Goal: Download file/media

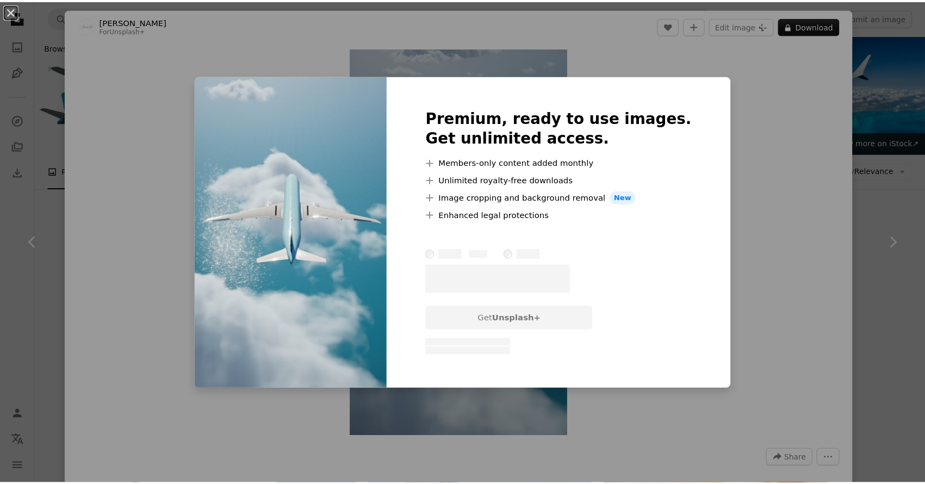
scroll to position [1193, 0]
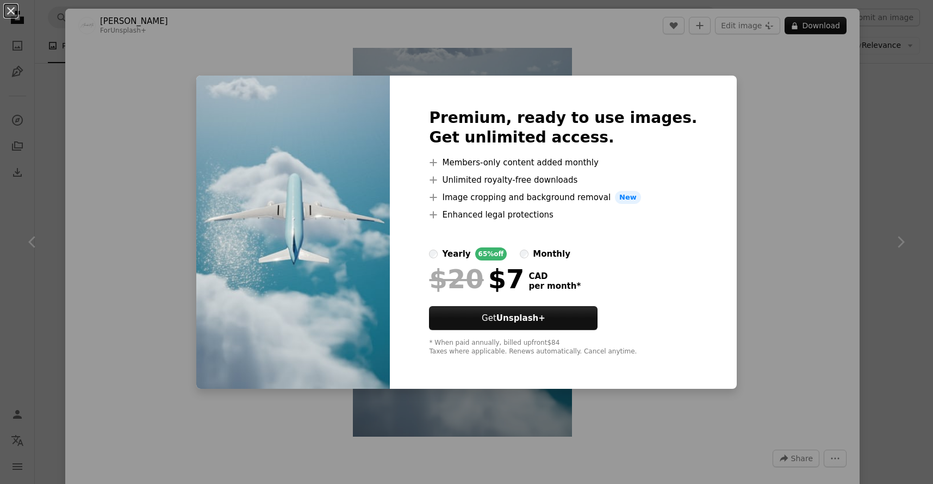
click at [855, 201] on div "An X shape Premium, ready to use images. Get unlimited access. A plus sign Memb…" at bounding box center [466, 242] width 933 height 484
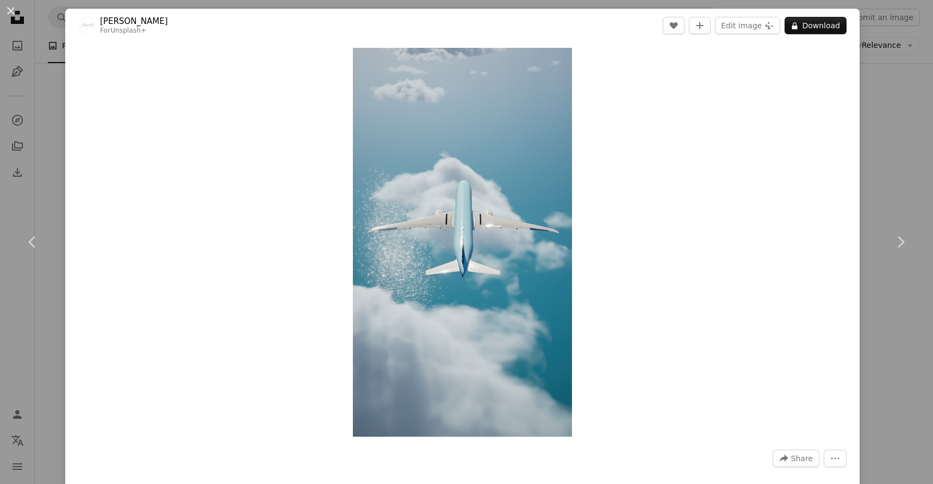
click at [874, 141] on div "An X shape Chevron left Chevron right Alexander Mils For Unsplash+ A heart A pl…" at bounding box center [466, 242] width 933 height 484
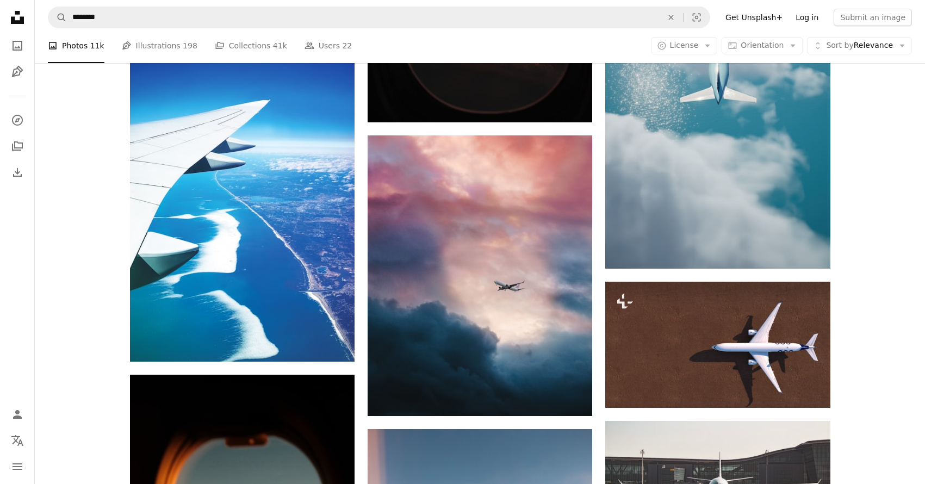
click at [820, 22] on link "Log in" at bounding box center [807, 17] width 36 height 17
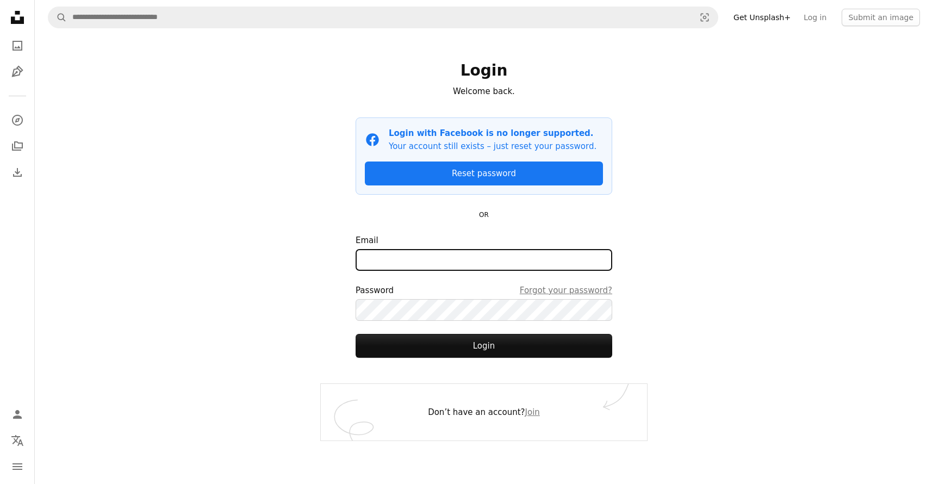
type input "**********"
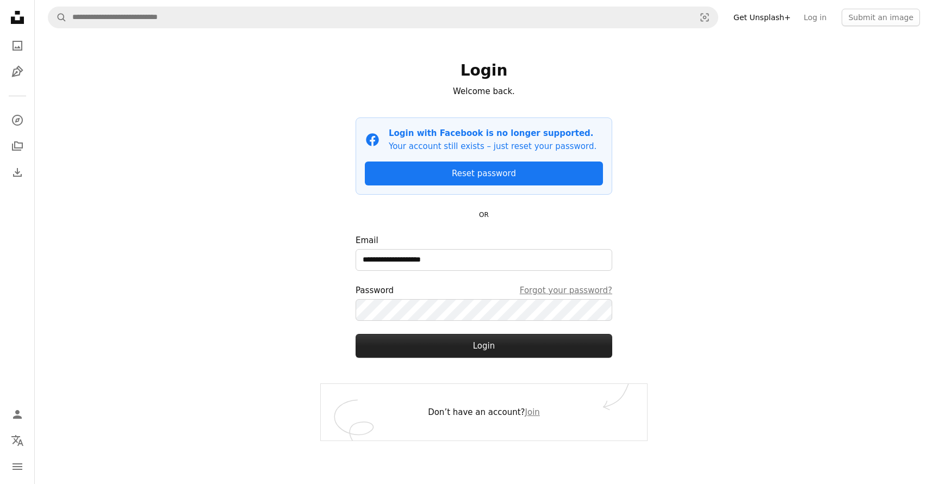
click at [494, 343] on button "Login" at bounding box center [484, 346] width 257 height 24
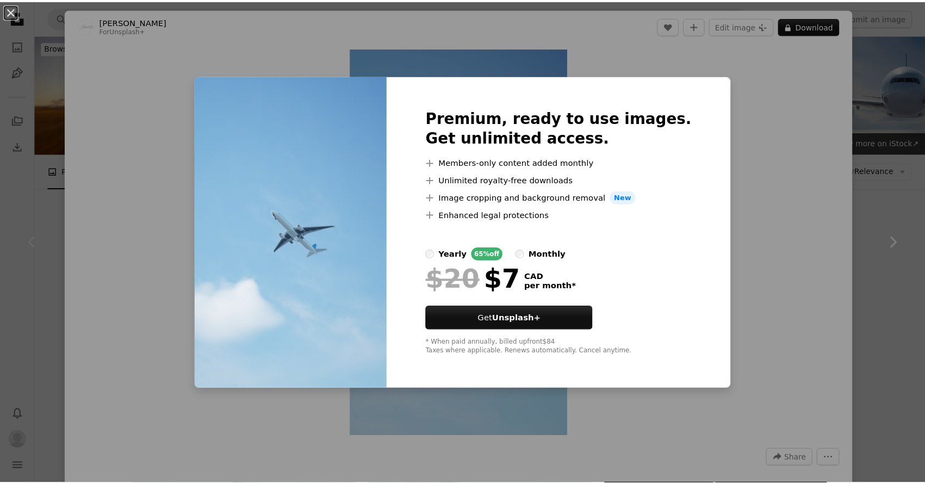
scroll to position [228, 0]
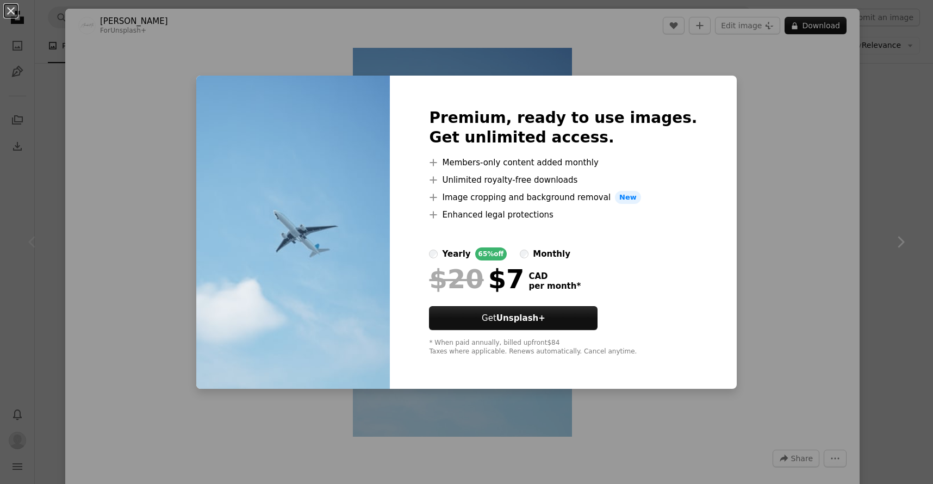
click at [46, 197] on div "An X shape Premium, ready to use images. Get unlimited access. A plus sign Memb…" at bounding box center [466, 242] width 933 height 484
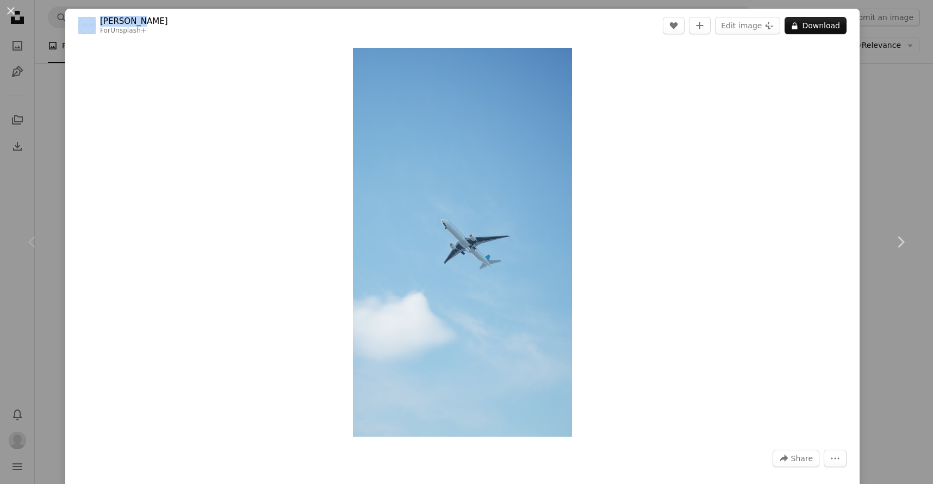
click at [46, 197] on div "Chevron left" at bounding box center [32, 242] width 65 height 104
click at [47, 178] on div "An X shape Chevron left Chevron right Alexander Mils For Unsplash+ A heart A pl…" at bounding box center [466, 242] width 933 height 484
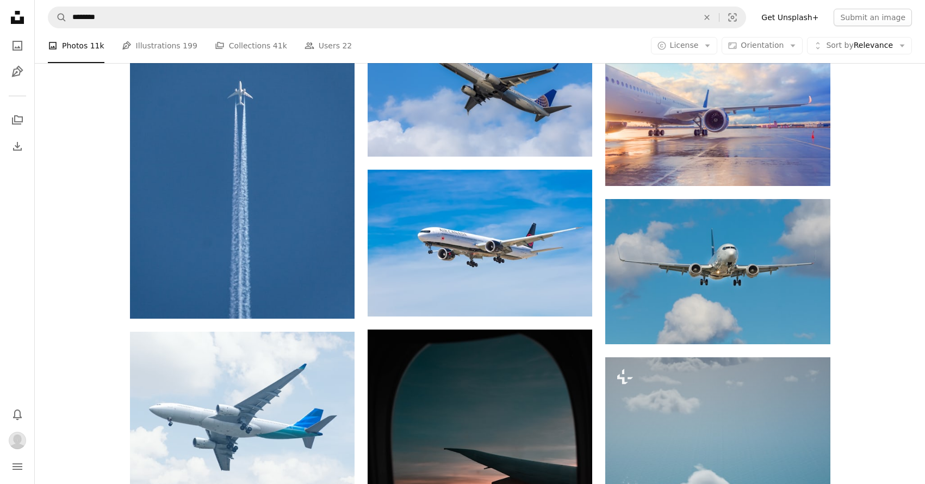
scroll to position [649, 0]
